Goal: Check status: Check status

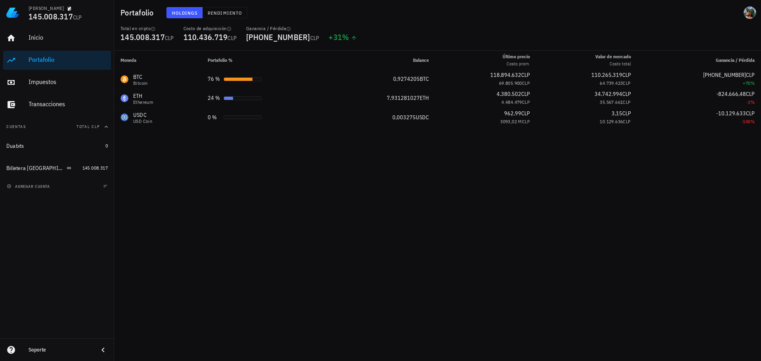
click at [21, 59] on link "Portafolio" at bounding box center [57, 60] width 108 height 19
click at [31, 102] on div "Transacciones" at bounding box center [68, 104] width 79 height 8
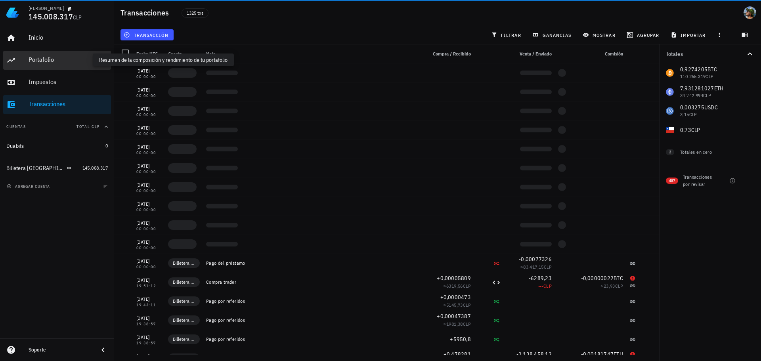
click at [37, 60] on div "Portafolio" at bounding box center [68, 60] width 79 height 8
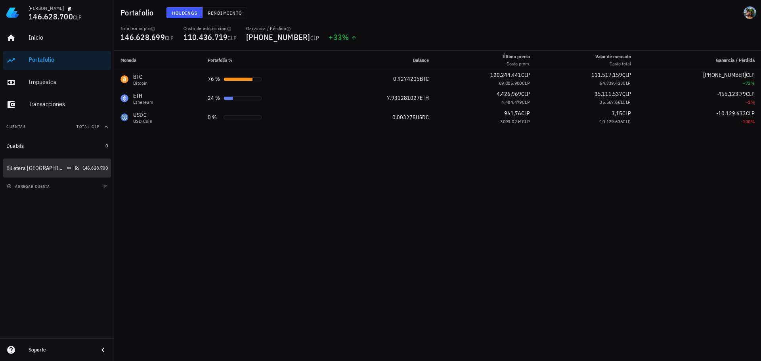
click at [27, 167] on div "Billetera [GEOGRAPHIC_DATA]" at bounding box center [35, 168] width 59 height 7
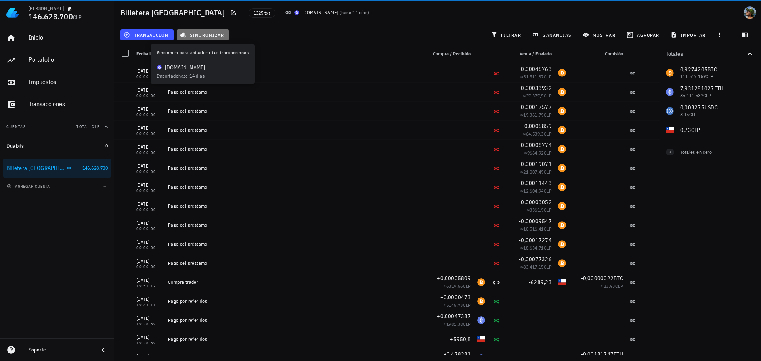
click at [205, 35] on span "sincronizar" at bounding box center [203, 35] width 42 height 6
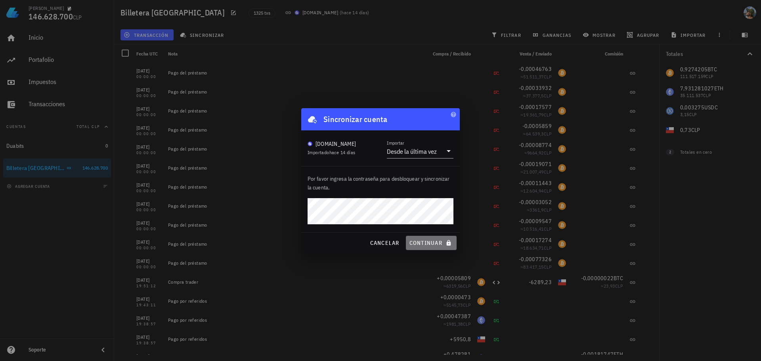
click at [431, 242] on span "continuar" at bounding box center [431, 243] width 44 height 7
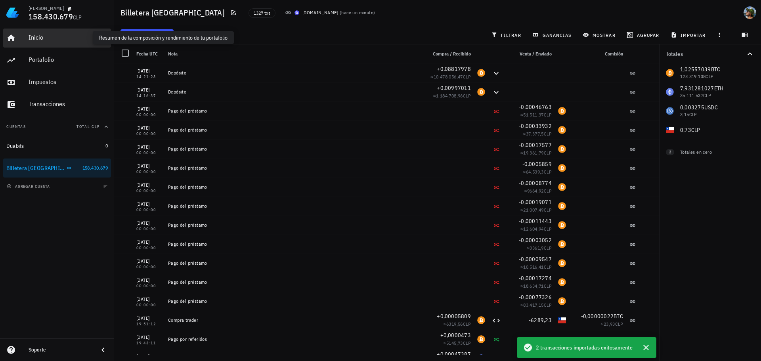
click at [41, 36] on div "Inicio" at bounding box center [68, 38] width 79 height 8
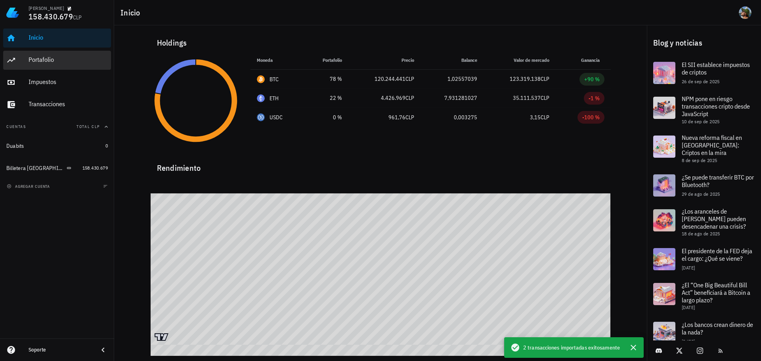
click at [49, 63] on div "Portafolio" at bounding box center [68, 60] width 79 height 8
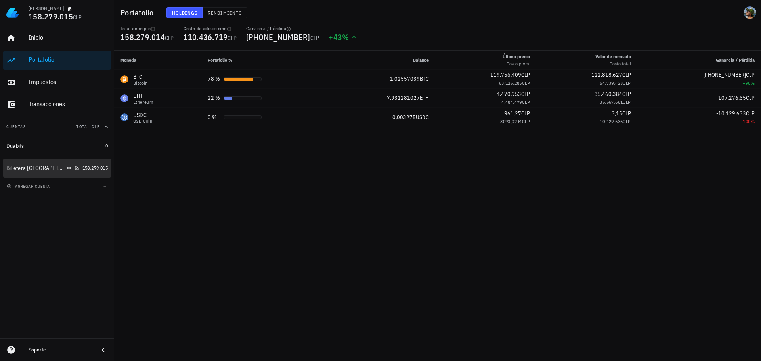
click at [27, 165] on div "Billetera [GEOGRAPHIC_DATA]" at bounding box center [35, 168] width 59 height 7
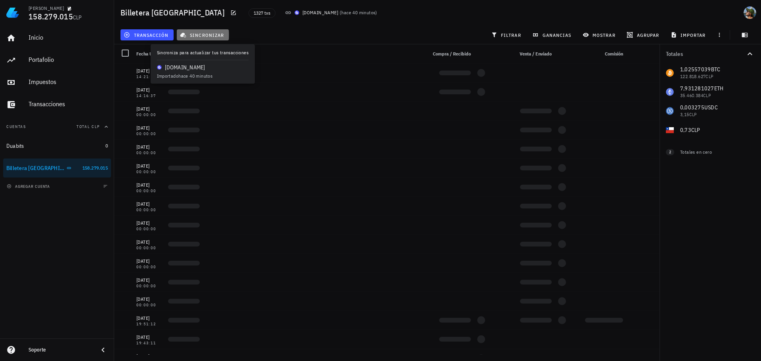
click at [199, 34] on span "sincronizar" at bounding box center [203, 35] width 42 height 6
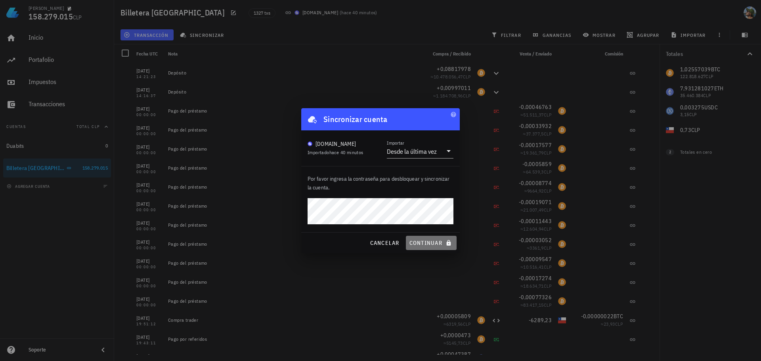
click at [423, 242] on span "continuar" at bounding box center [431, 243] width 44 height 7
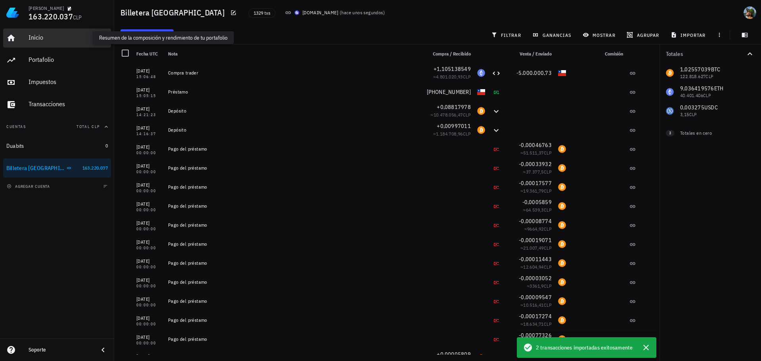
click at [42, 40] on div "Inicio" at bounding box center [68, 38] width 79 height 8
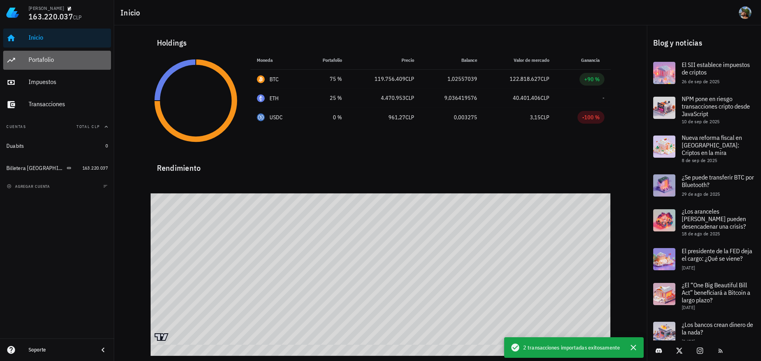
click at [43, 64] on div "Portafolio" at bounding box center [68, 60] width 79 height 18
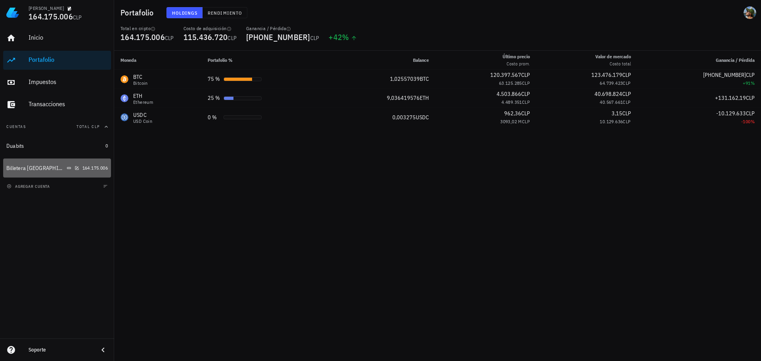
click at [35, 169] on div "Billetera [GEOGRAPHIC_DATA]" at bounding box center [35, 168] width 59 height 7
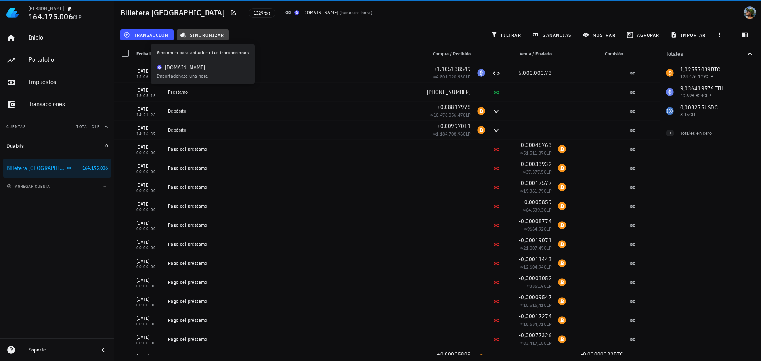
click at [217, 38] on button "sincronizar" at bounding box center [203, 34] width 52 height 11
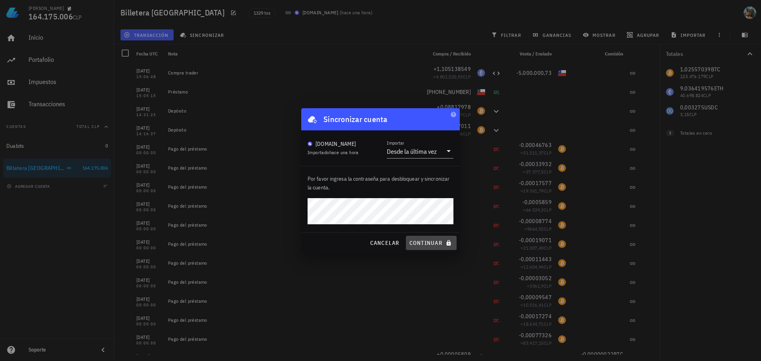
click at [428, 247] on button "continuar" at bounding box center [431, 243] width 51 height 14
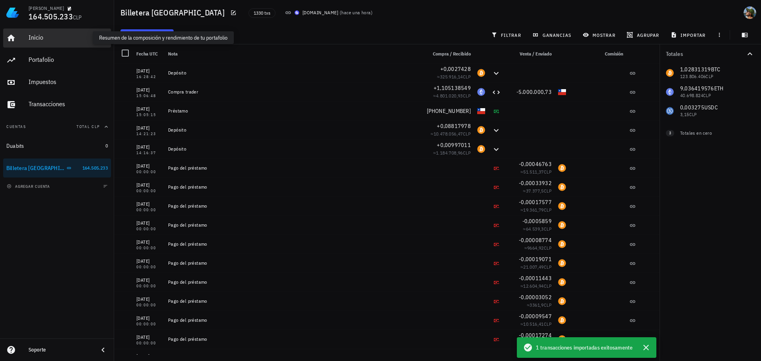
click at [36, 40] on div "Inicio" at bounding box center [68, 38] width 79 height 8
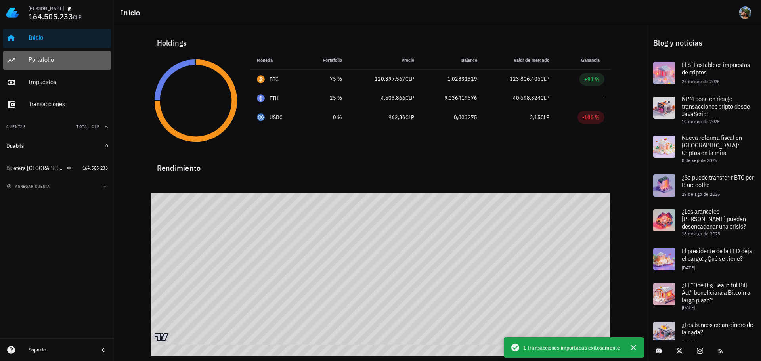
click at [40, 65] on div "Portafolio" at bounding box center [68, 60] width 79 height 18
